Goal: Find specific fact

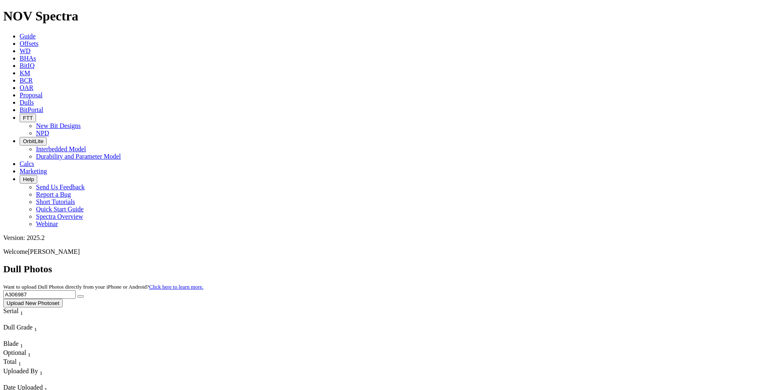
drag, startPoint x: 621, startPoint y: 33, endPoint x: 569, endPoint y: 41, distance: 52.1
click at [569, 264] on div "Dull Photos Want to upload Dull Photos directly from your iPhone or Android? Cl…" at bounding box center [390, 286] width 775 height 44
type input "A317323"
click at [81, 296] on icon "submit" at bounding box center [81, 296] width 0 height 0
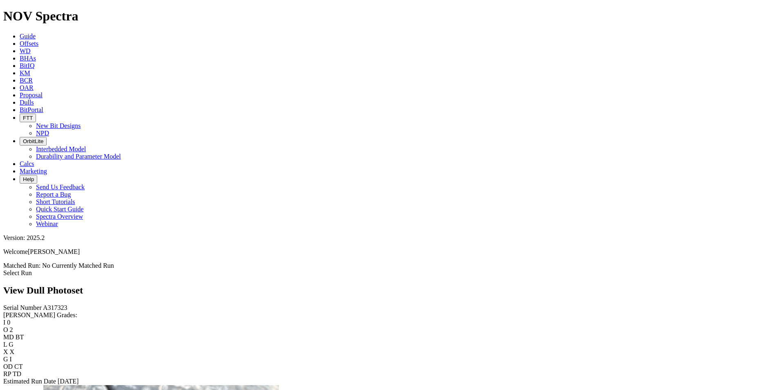
scroll to position [82, 0]
click at [76, 304] on div "Serial Number A317323 [PERSON_NAME] Grades: I 0 O 2 MD BT L G X X G I OD CT RP …" at bounding box center [390, 344] width 775 height 81
